Goal: Task Accomplishment & Management: Manage account settings

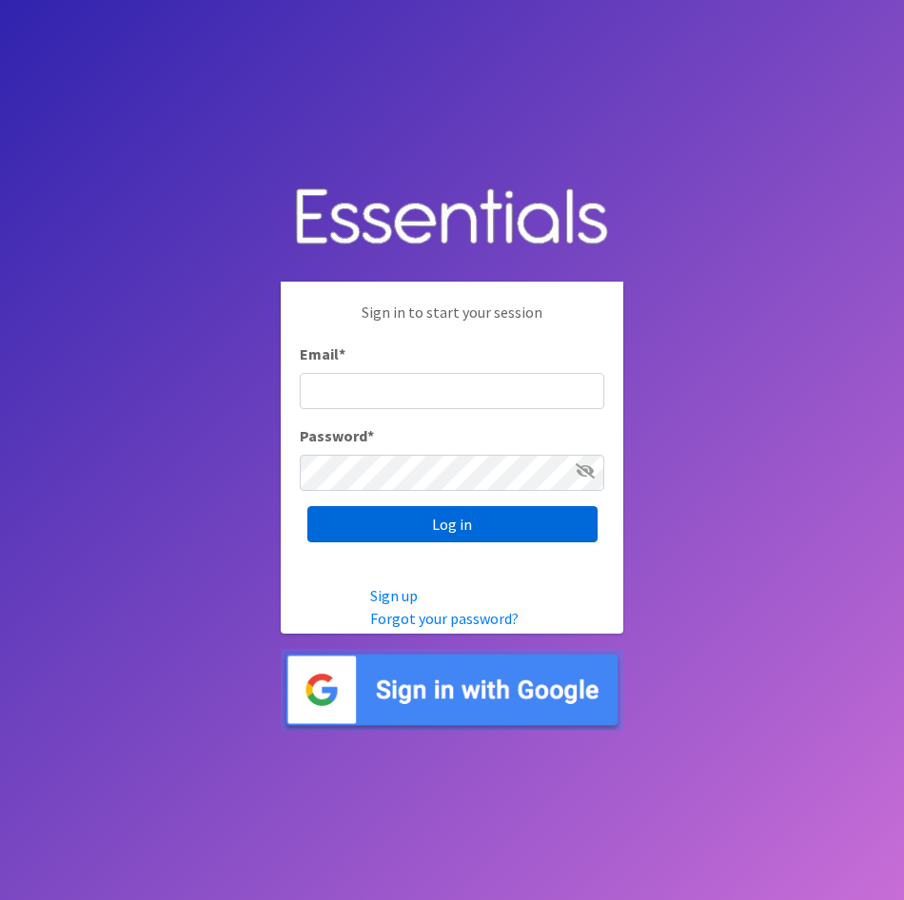
type input "[EMAIL_ADDRESS][DOMAIN_NAME]"
click at [444, 520] on input "Log in" at bounding box center [452, 524] width 290 height 36
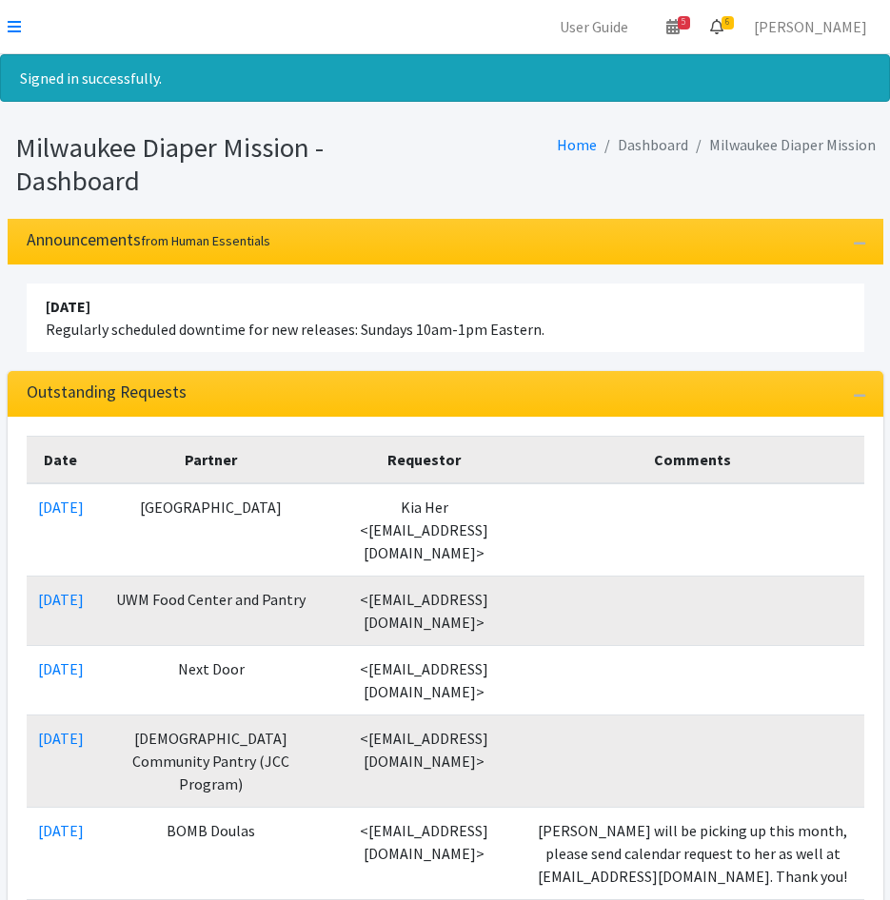
click at [738, 30] on link "6" at bounding box center [716, 27] width 44 height 38
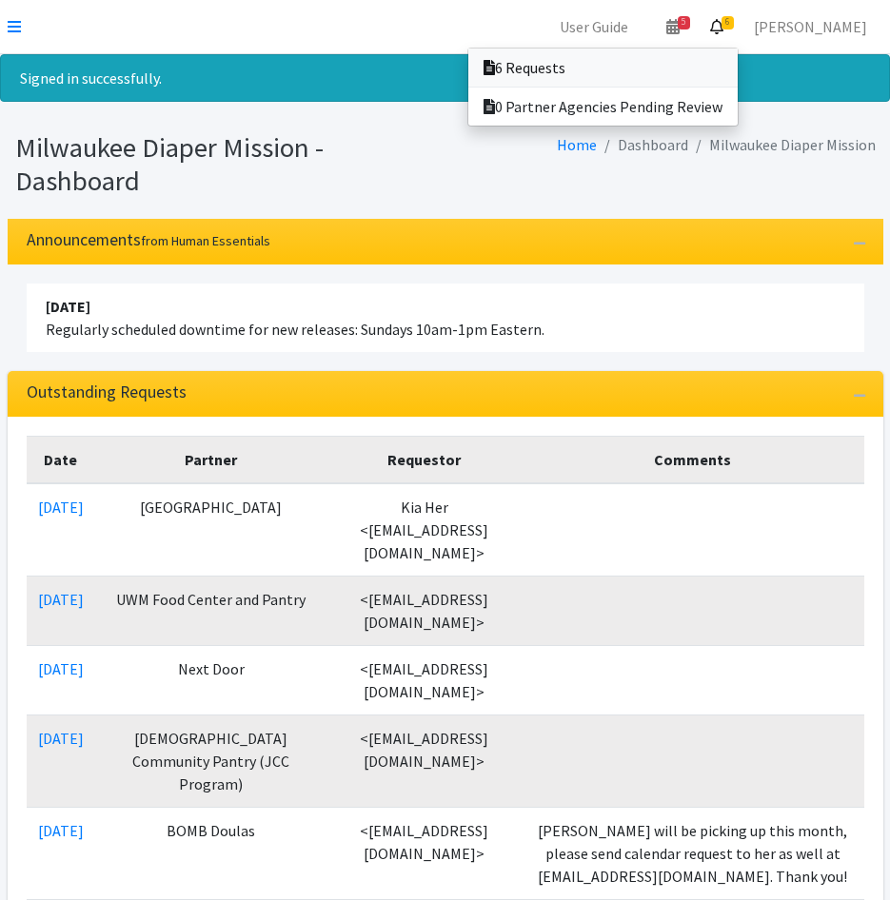
click at [708, 66] on link "6 Requests" at bounding box center [602, 68] width 269 height 38
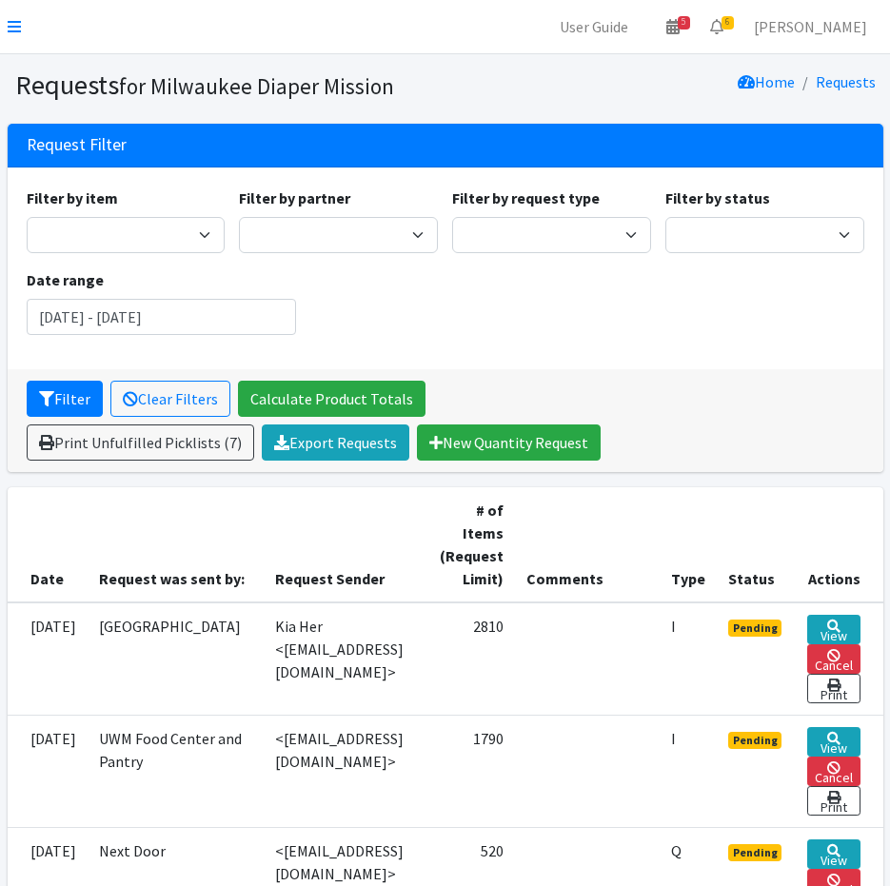
click at [24, 23] on nav "User Guide 5 5 Pick-ups remaining this week View Calendar 6 6 Requests 0 Partne…" at bounding box center [445, 27] width 890 height 54
click at [17, 23] on icon at bounding box center [14, 26] width 13 height 15
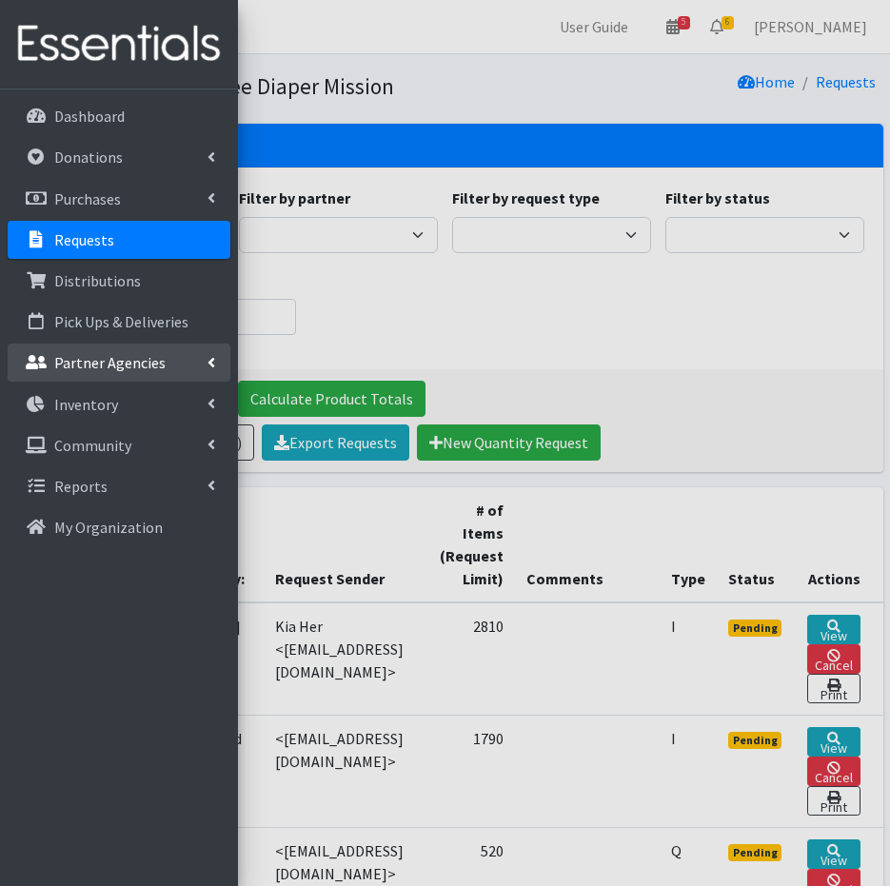
click at [78, 362] on p "Partner Agencies" at bounding box center [109, 362] width 111 height 19
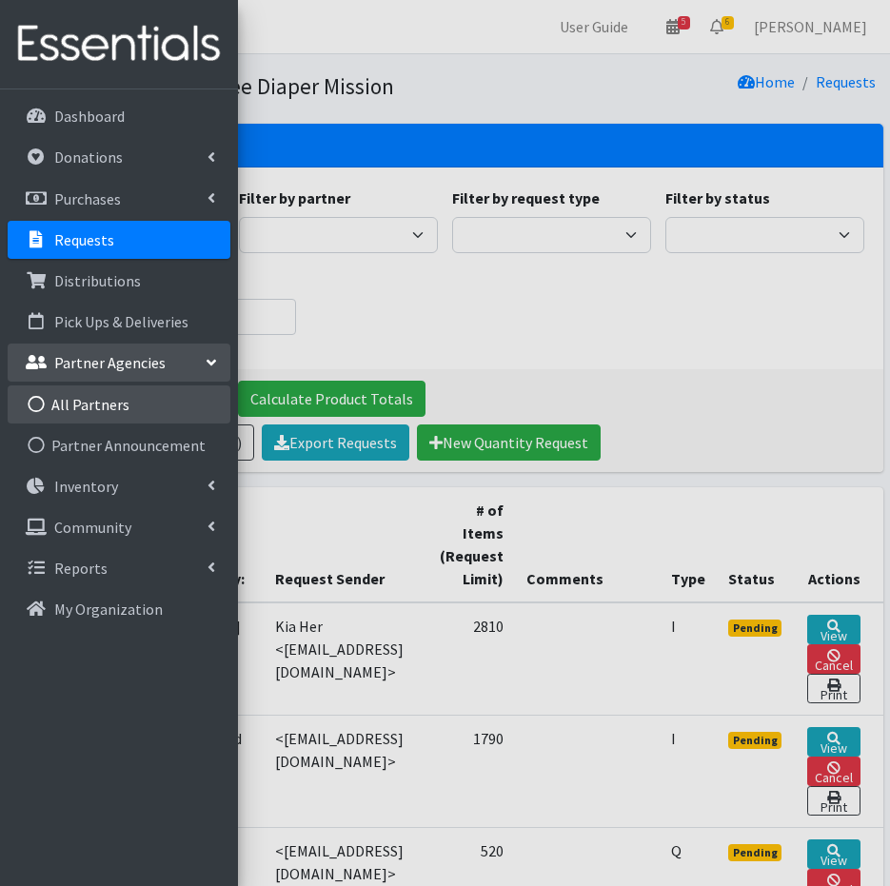
click at [76, 396] on link "All Partners" at bounding box center [119, 404] width 223 height 38
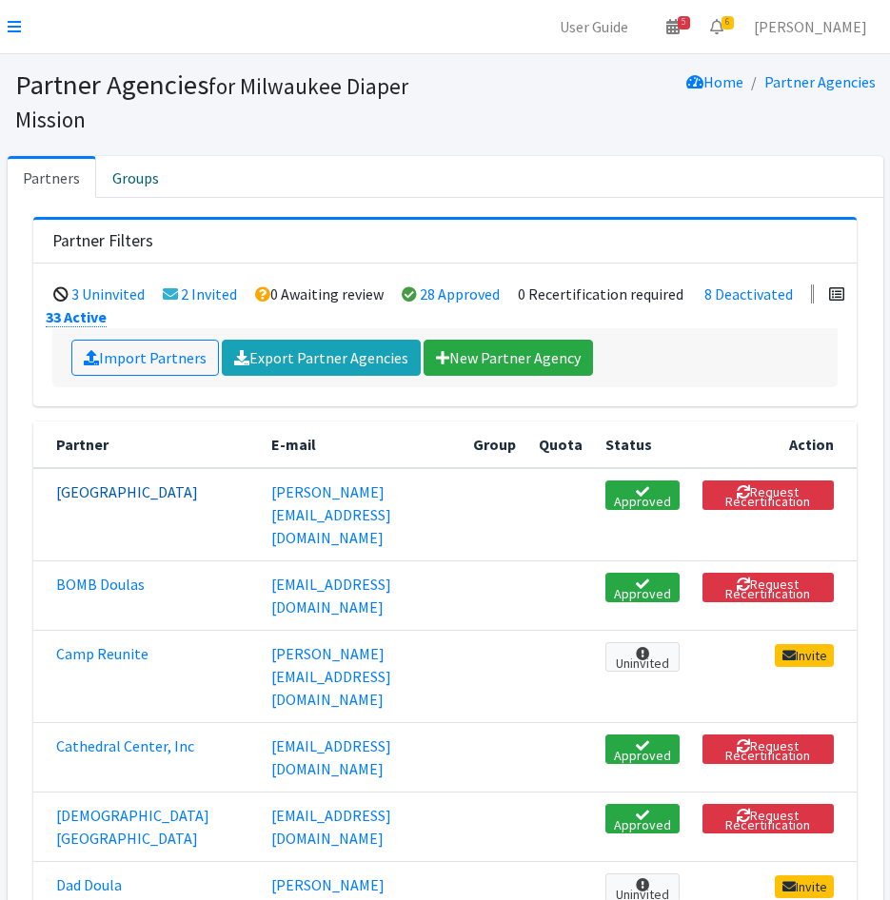
click at [88, 499] on link "Bay View Community Center" at bounding box center [127, 491] width 142 height 19
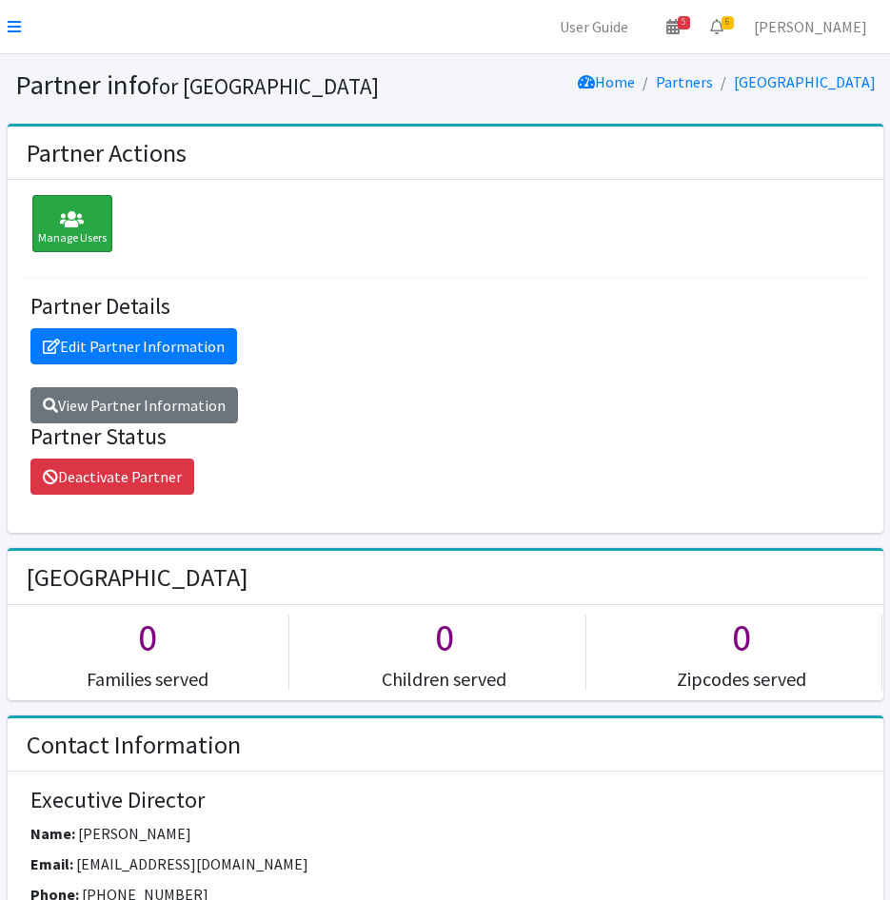
click at [73, 242] on div "Manage Users" at bounding box center [72, 223] width 80 height 57
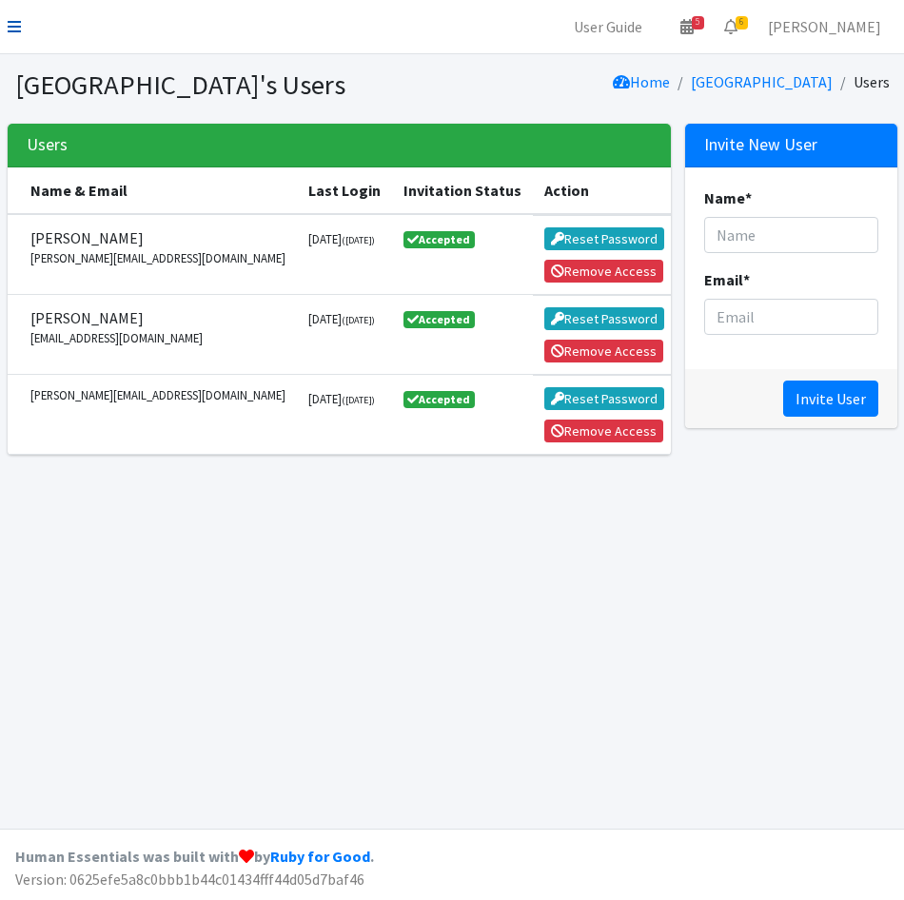
click at [18, 24] on icon at bounding box center [14, 26] width 13 height 15
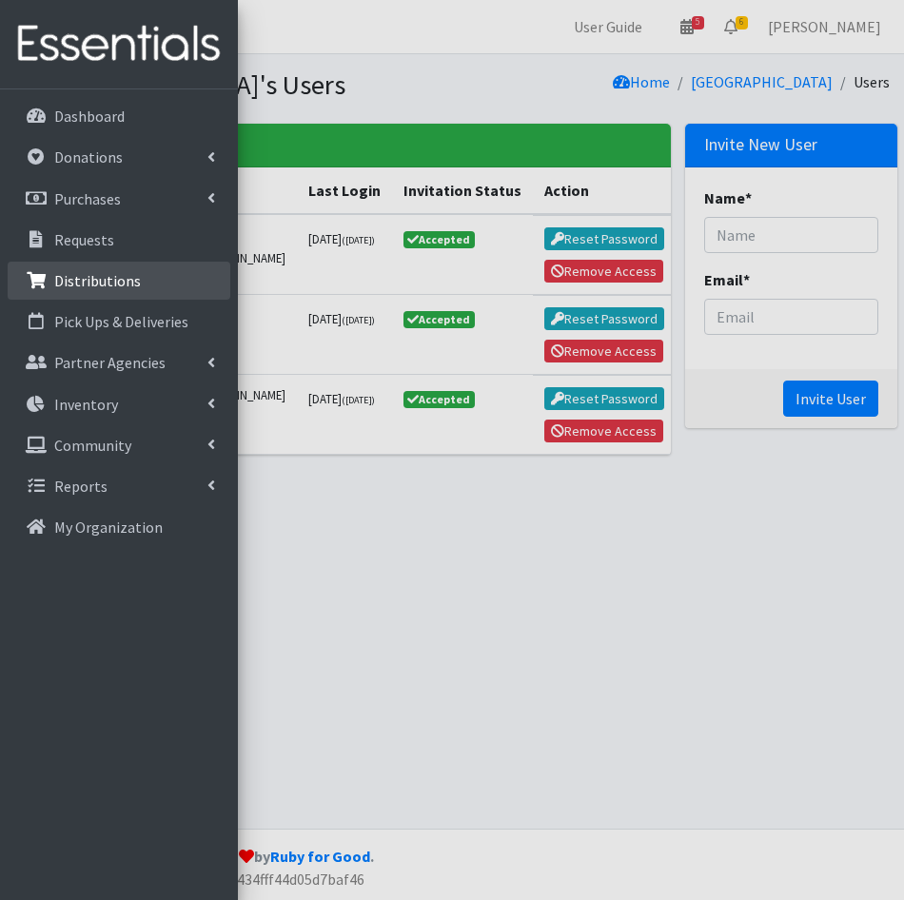
click at [111, 292] on link "Distributions" at bounding box center [119, 281] width 223 height 38
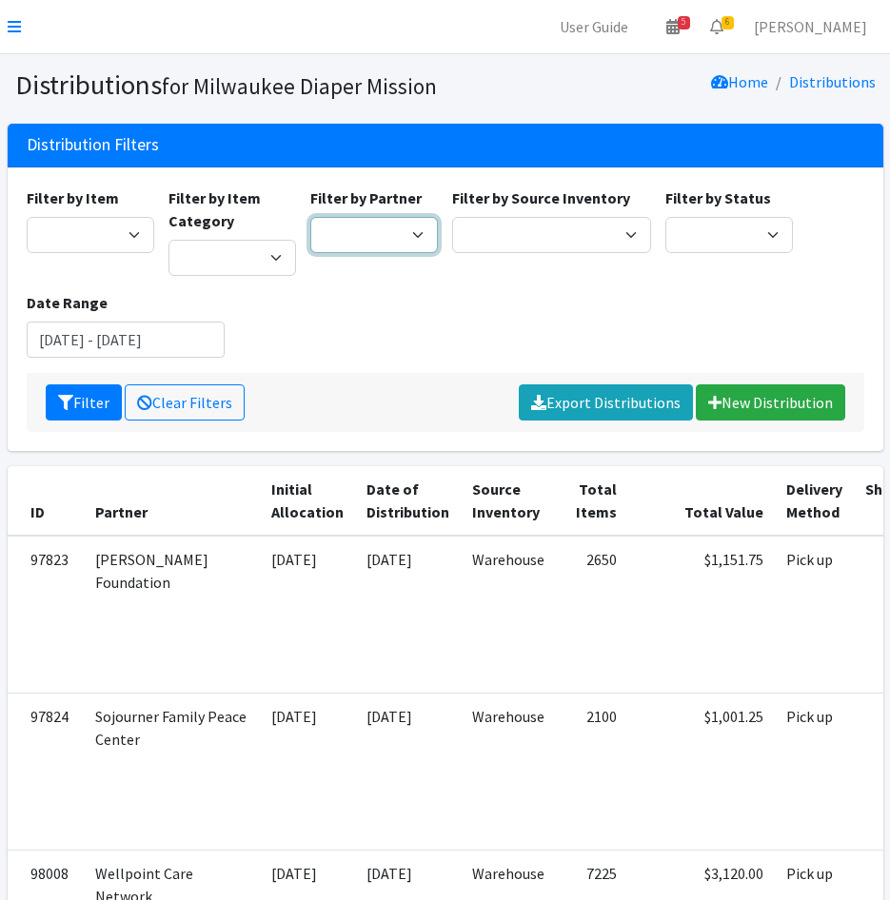
click at [341, 241] on select "Bay View Community Center BOMB Doulas Camp Reunite Cathedral Center, Inc Cross …" at bounding box center [373, 235] width 127 height 36
select select "1335"
click at [310, 217] on select "Bay View Community Center BOMB Doulas Camp Reunite Cathedral Center, Inc Cross …" at bounding box center [373, 235] width 127 height 36
click at [102, 389] on button "Filter" at bounding box center [84, 402] width 76 height 36
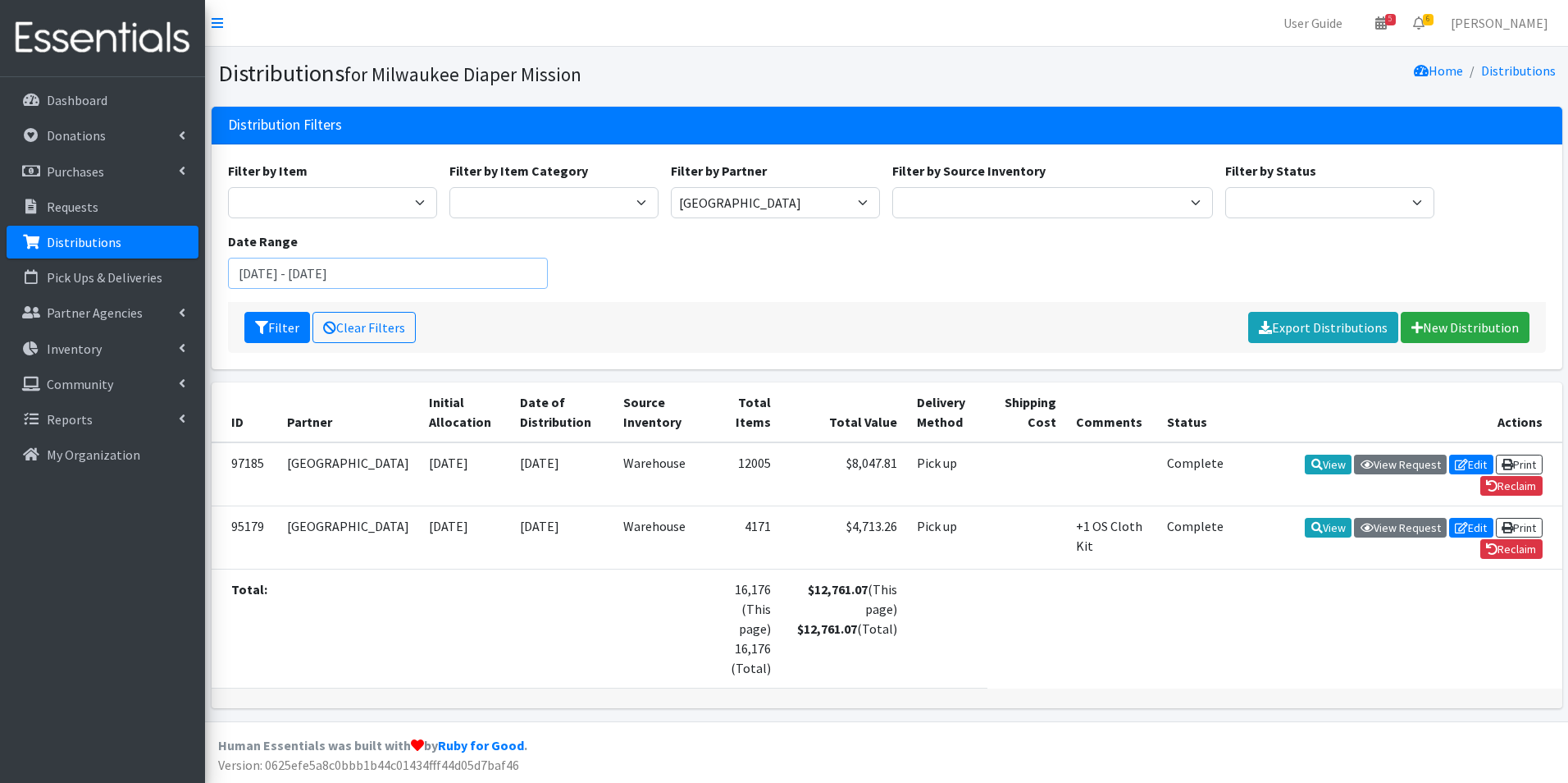
click at [467, 269] on input "August 14, 2025 - November 14, 2025" at bounding box center [388, 273] width 321 height 31
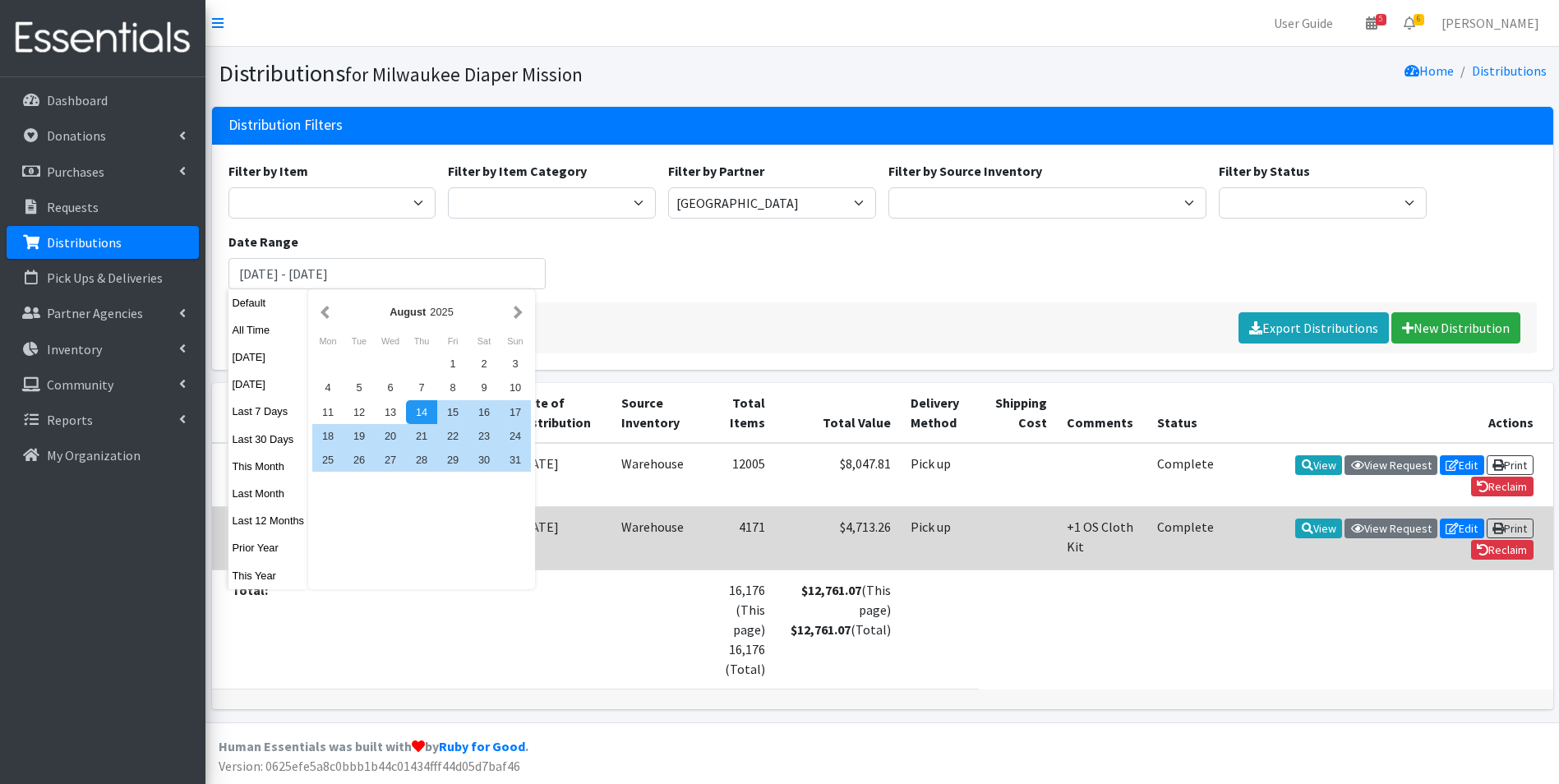
click at [276, 522] on button "Last 12 Months" at bounding box center [268, 521] width 80 height 24
type input "October 15, 2024 - October 14, 2025"
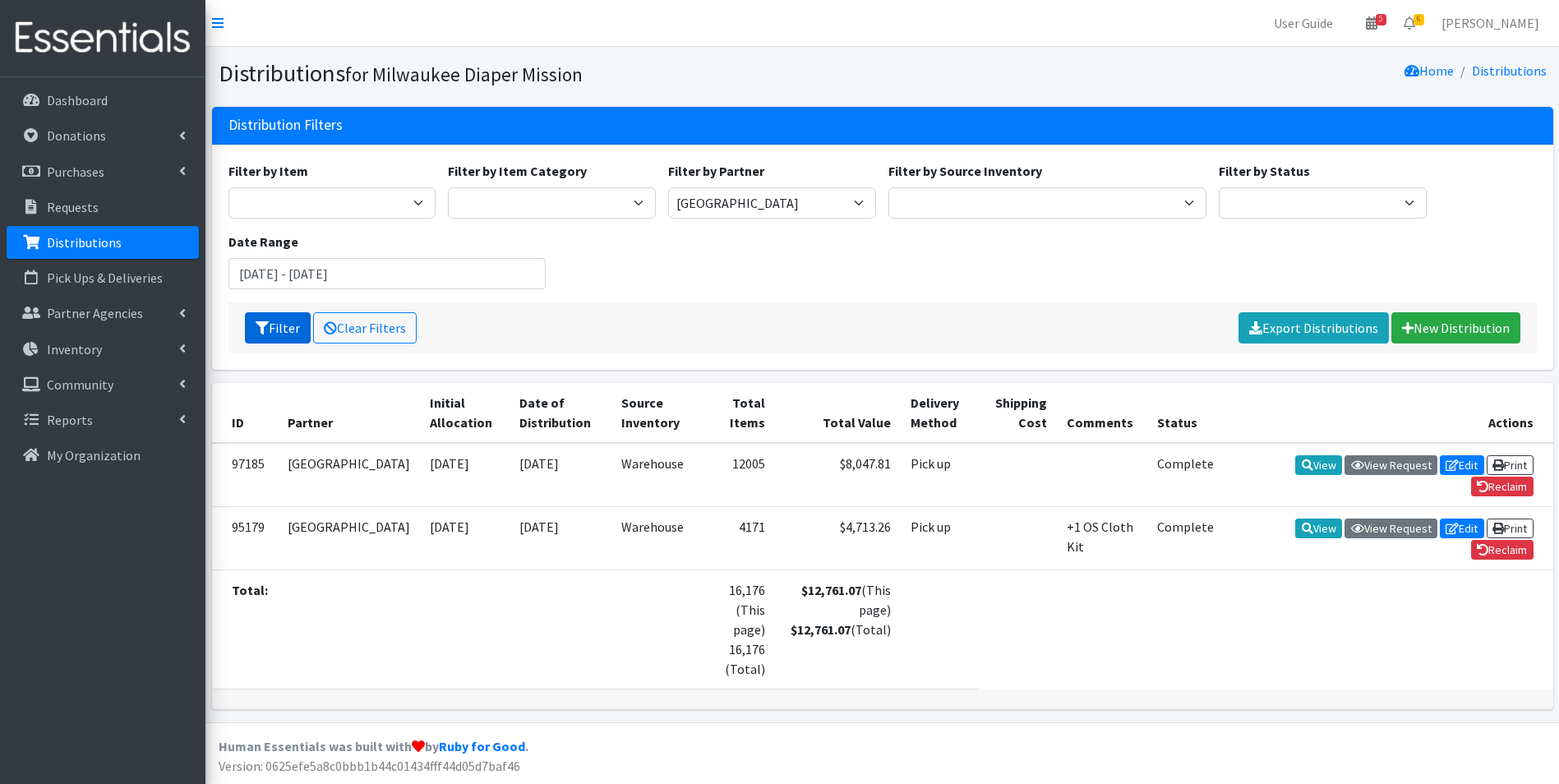
click at [284, 324] on button "Filter" at bounding box center [278, 328] width 66 height 31
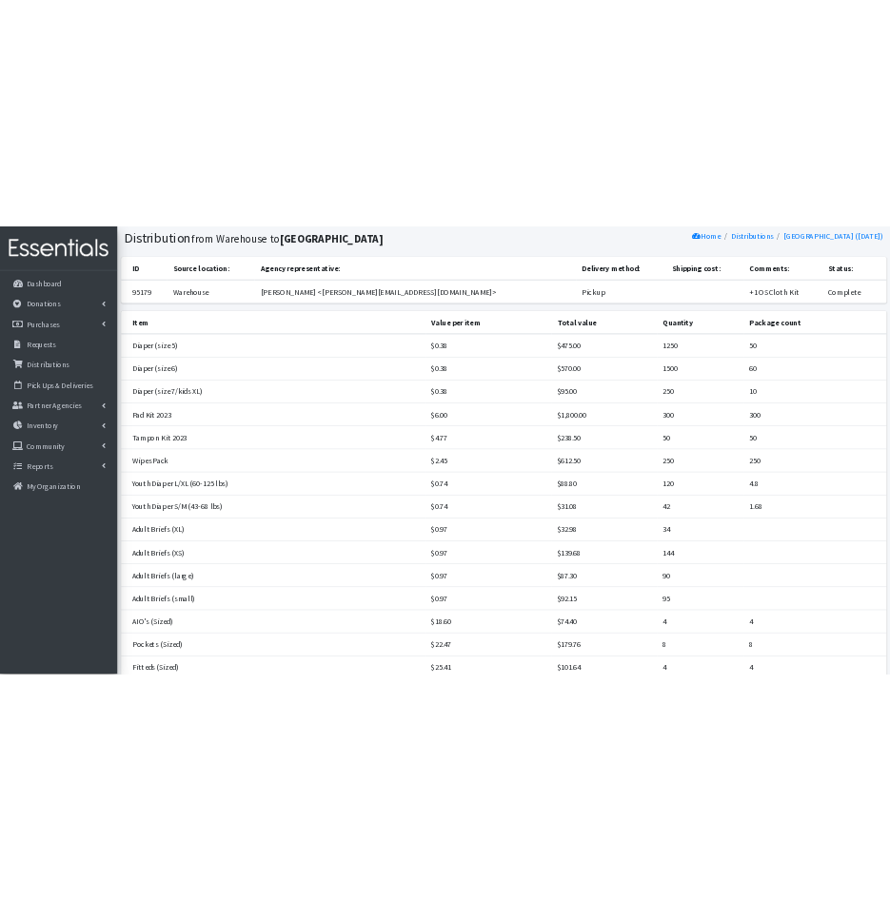
scroll to position [95, 0]
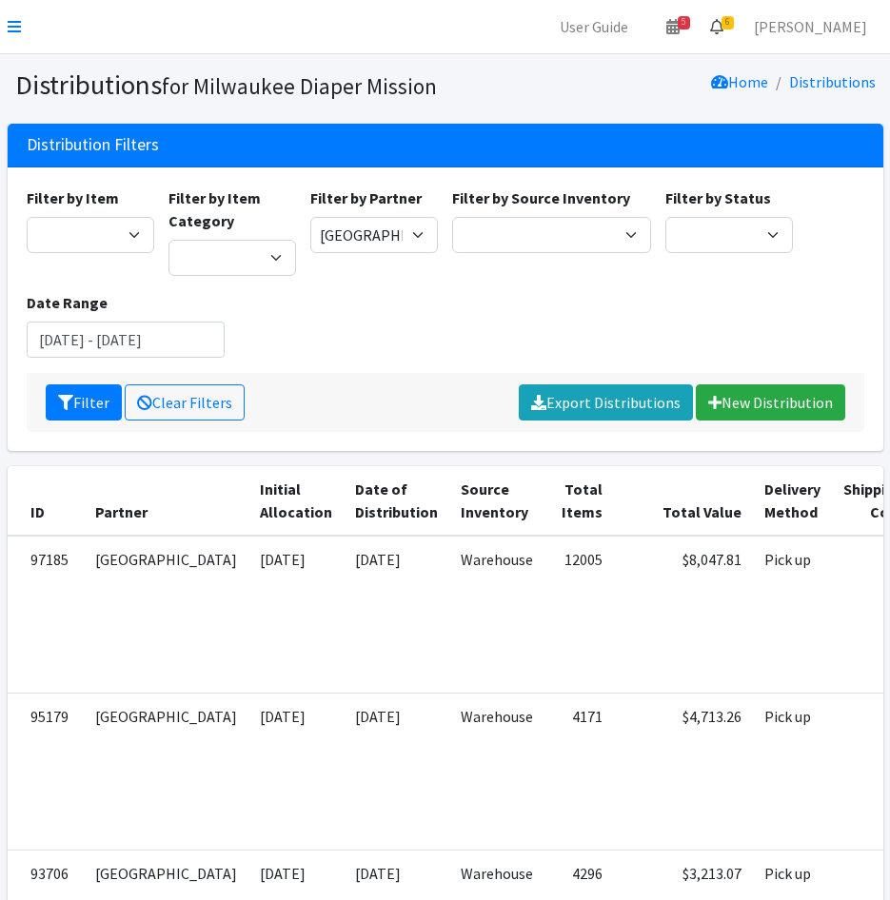
click at [733, 27] on span "6" at bounding box center [727, 22] width 12 height 13
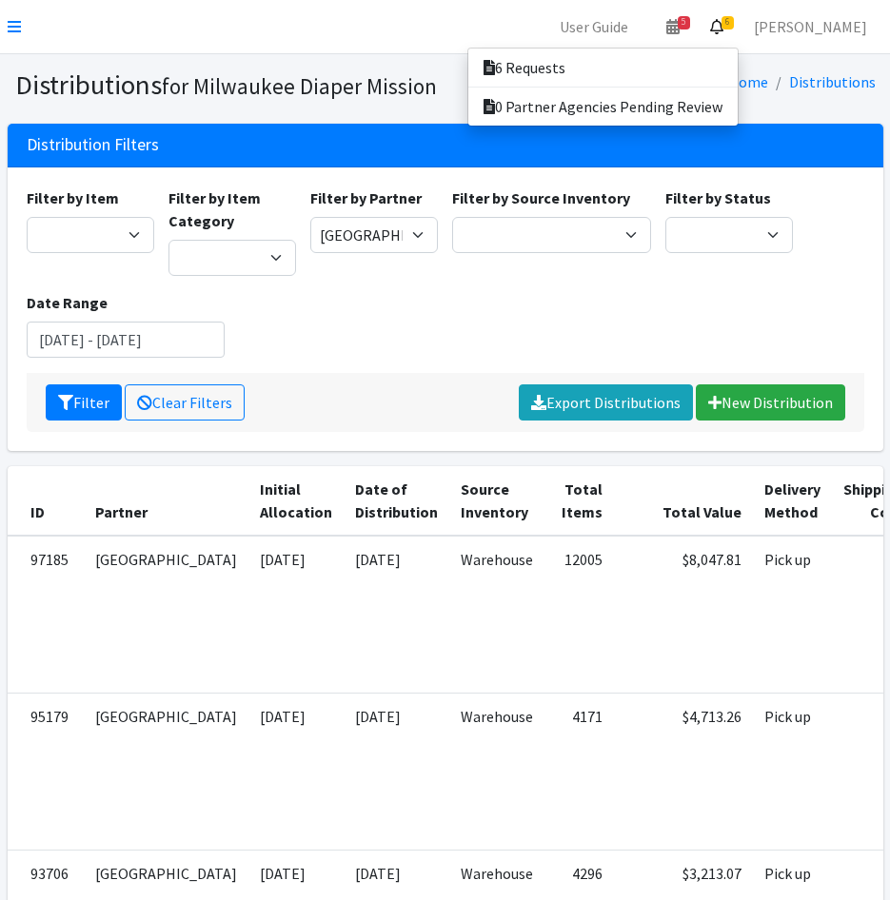
click at [738, 48] on div "6 Requests 0 Partner Agencies Pending Review" at bounding box center [602, 87] width 271 height 79
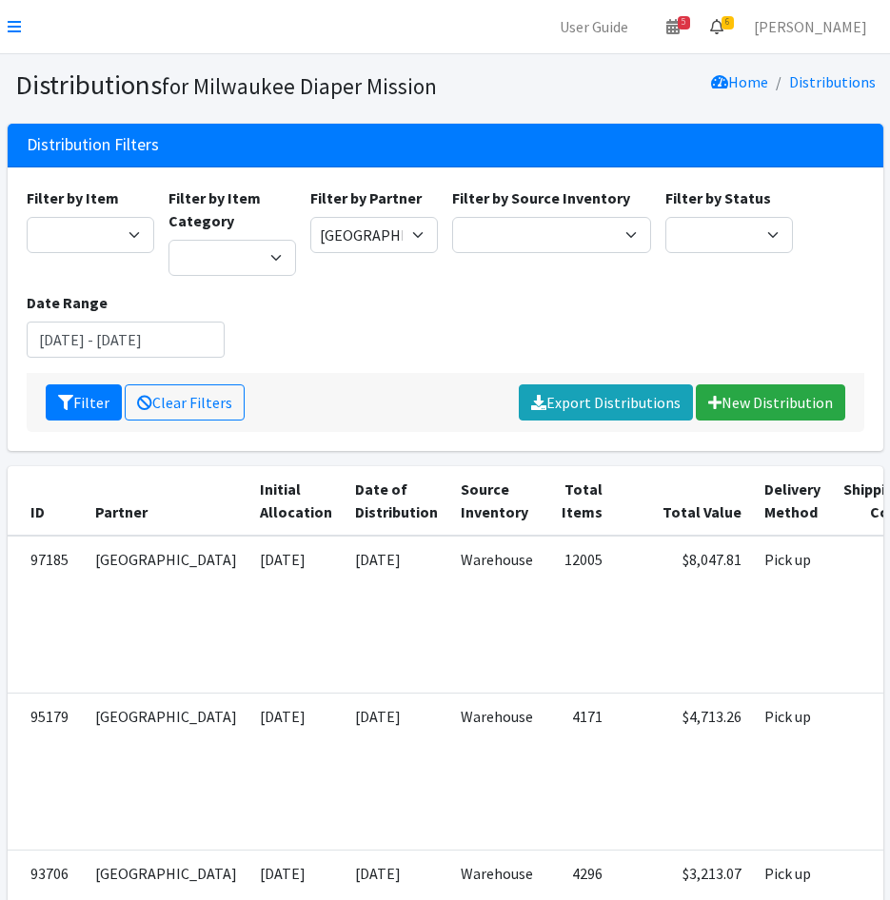
click at [738, 16] on link "6" at bounding box center [716, 27] width 44 height 38
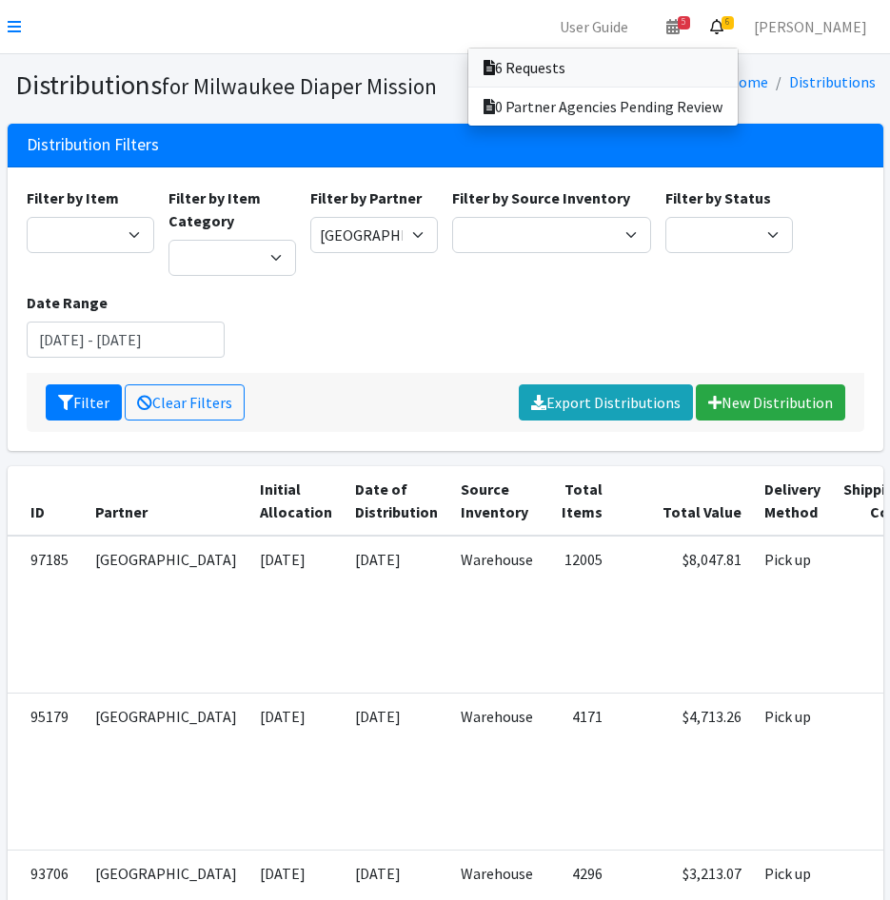
click at [703, 59] on link "6 Requests" at bounding box center [602, 68] width 269 height 38
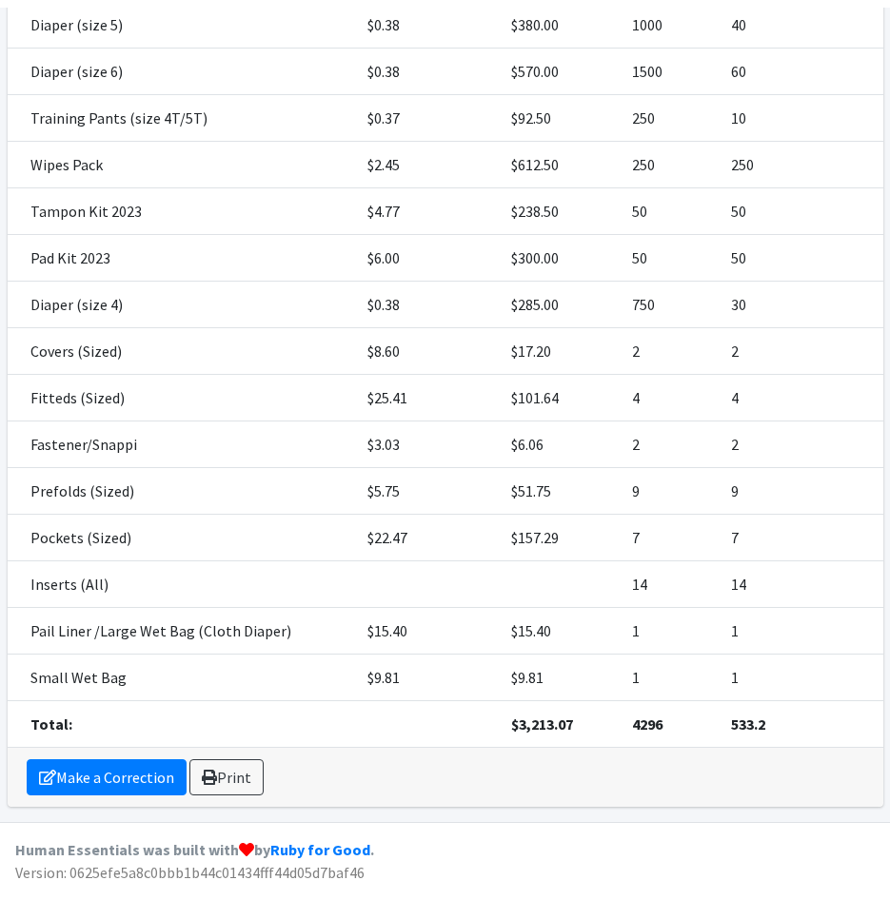
scroll to position [537, 0]
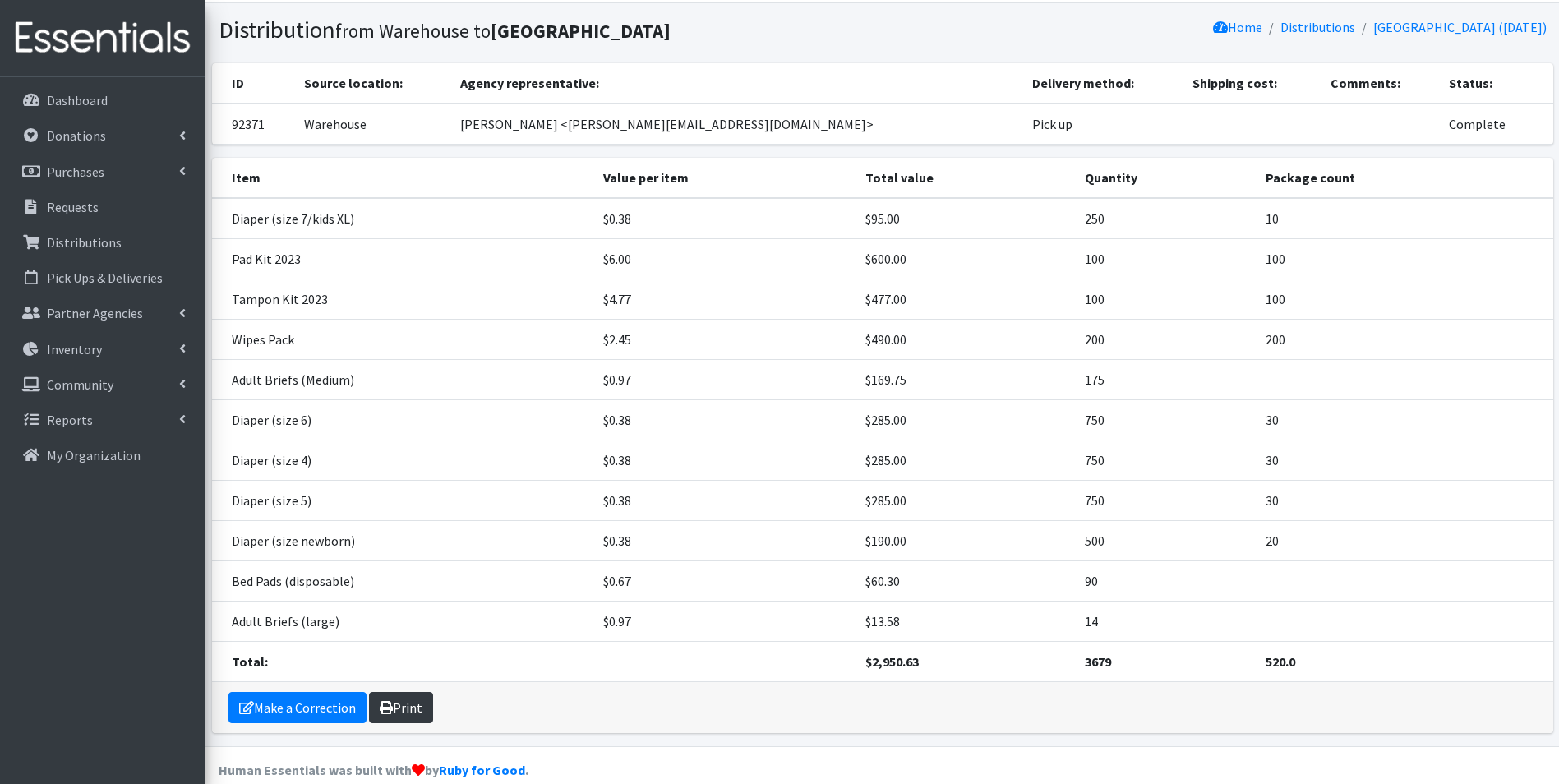
scroll to position [67, 0]
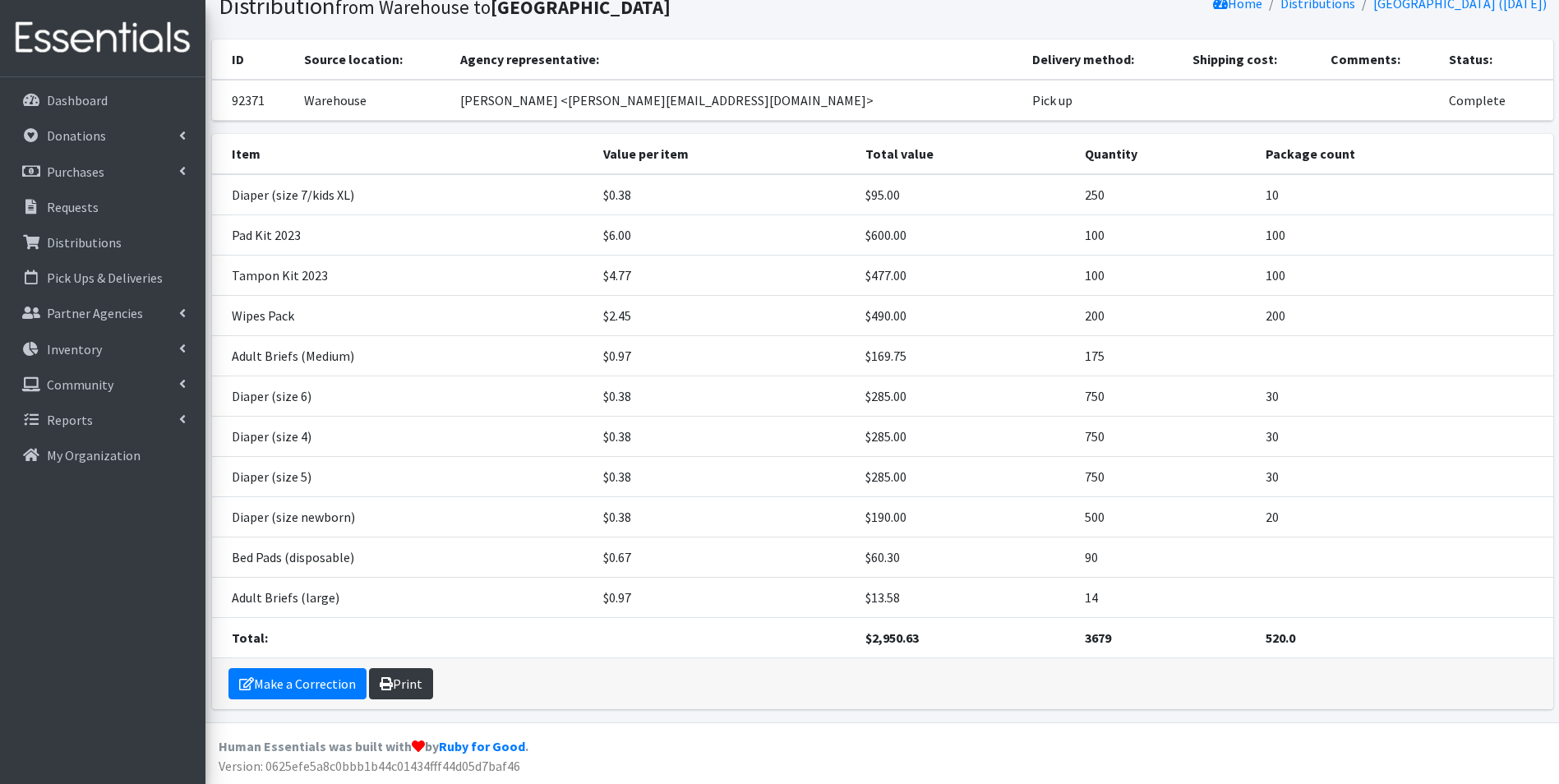
click at [403, 686] on link "Print" at bounding box center [401, 683] width 64 height 31
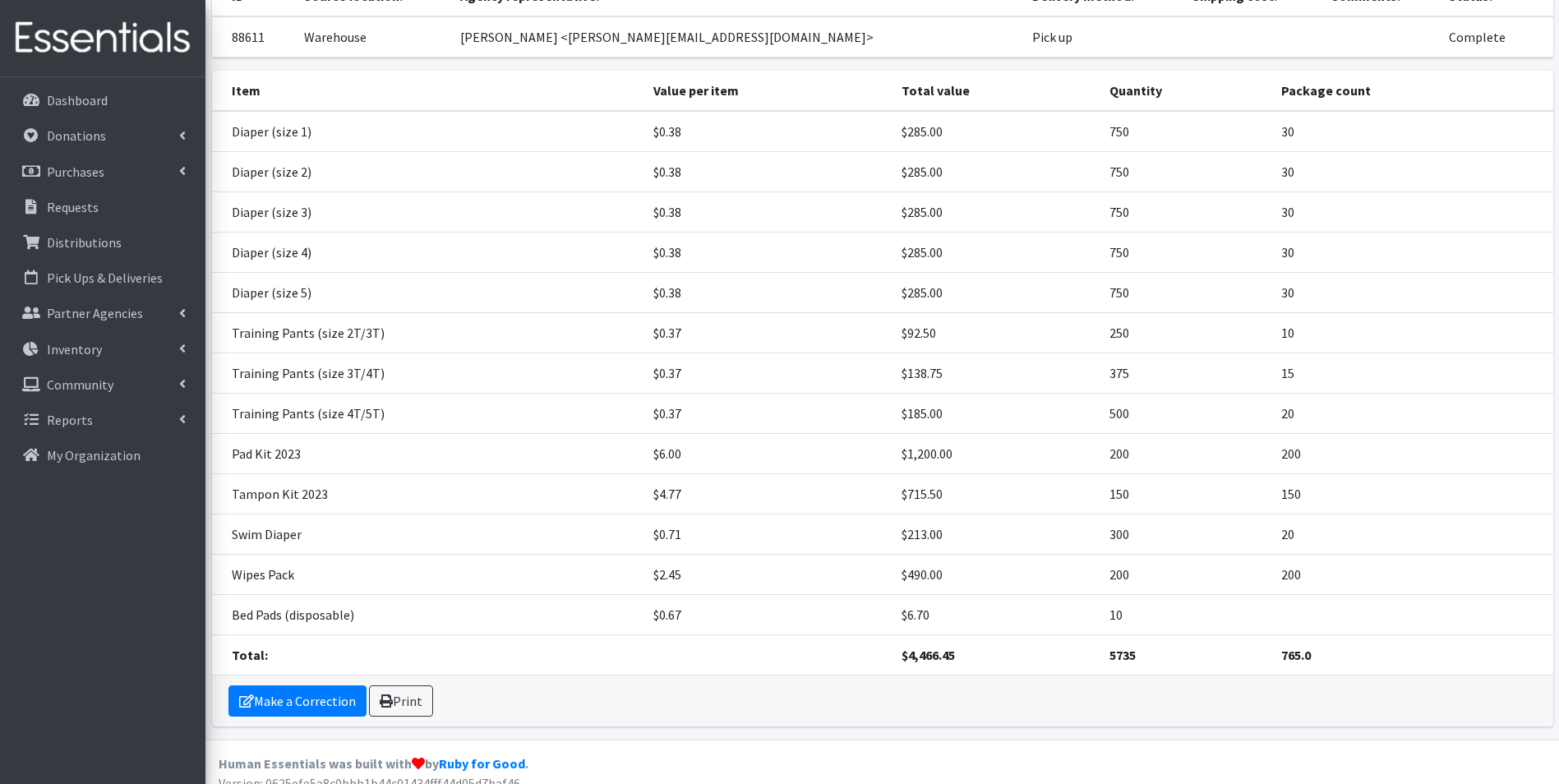
scroll to position [148, 0]
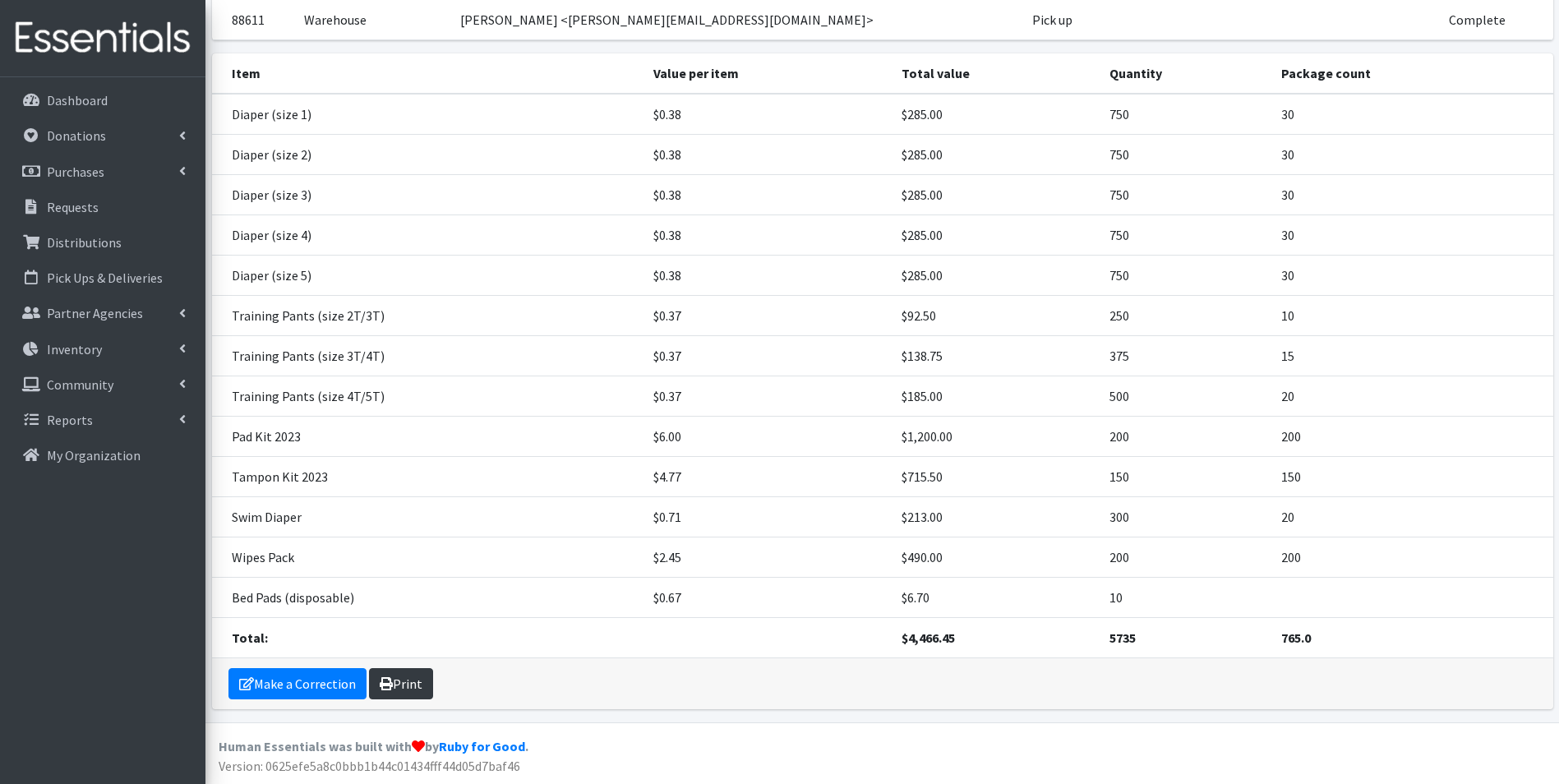
click at [399, 678] on link "Print" at bounding box center [401, 683] width 64 height 31
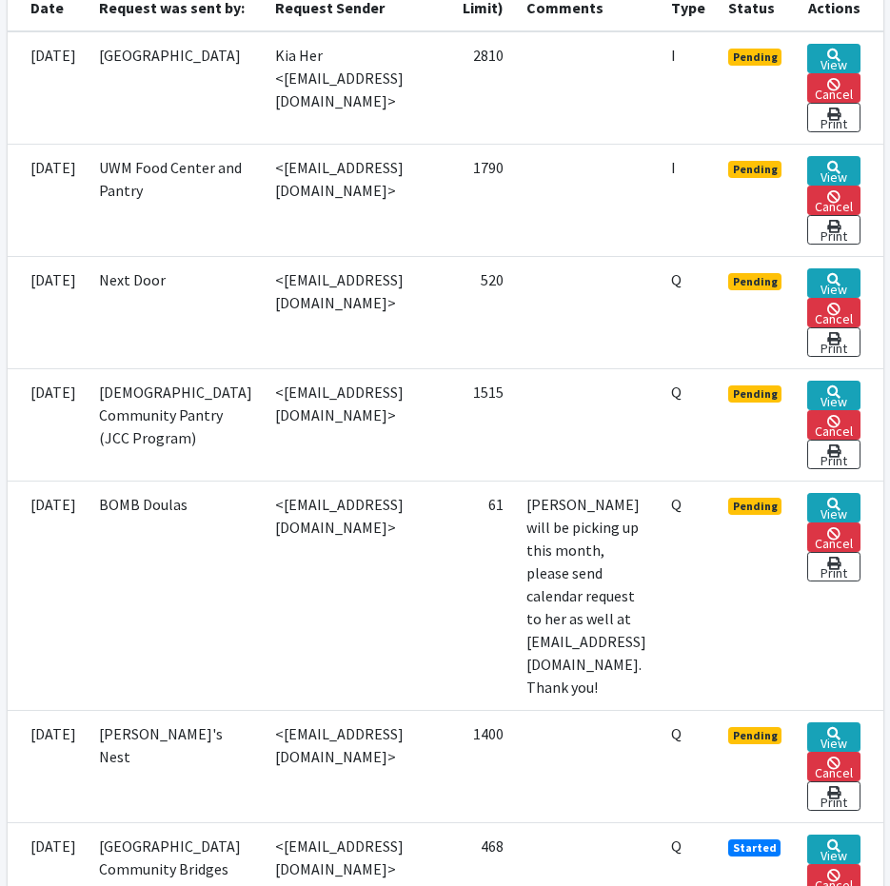
scroll to position [476, 0]
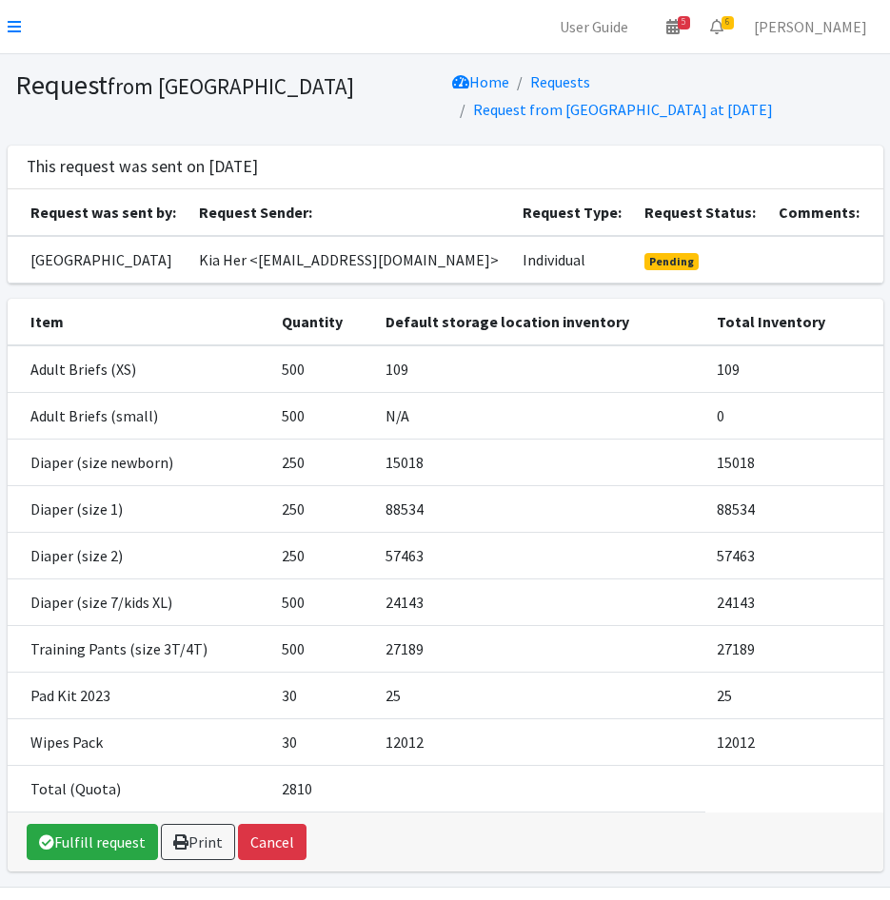
scroll to position [36, 0]
